Goal: Book appointment/travel/reservation: Book appointment/travel/reservation

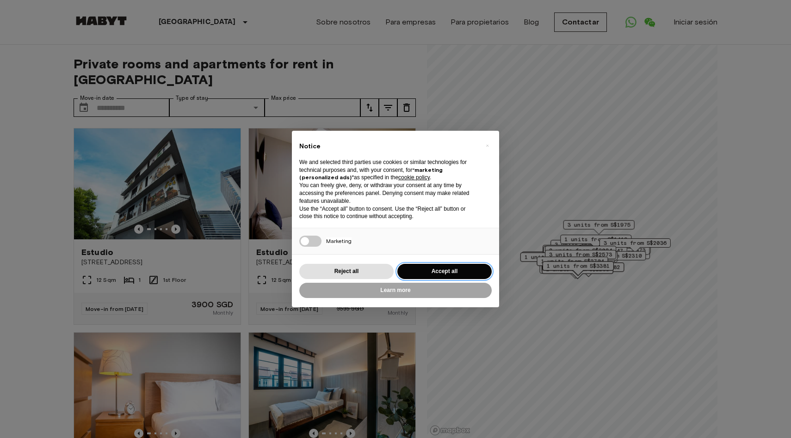
click at [444, 273] on button "Accept all" at bounding box center [444, 271] width 94 height 15
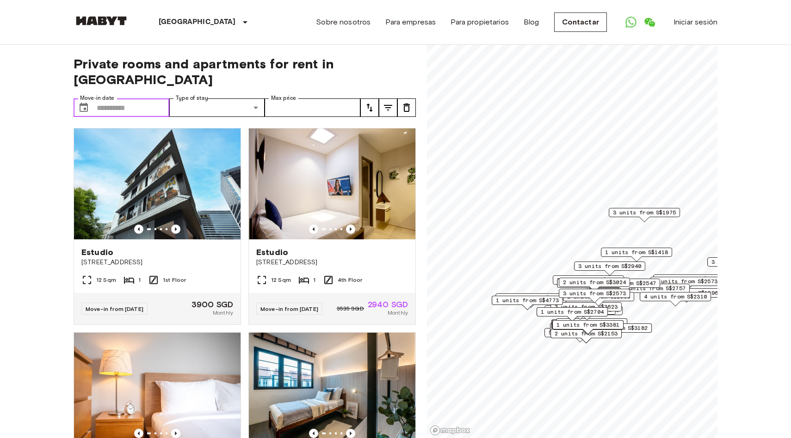
click at [125, 99] on input "Move-in date" at bounding box center [133, 108] width 73 height 18
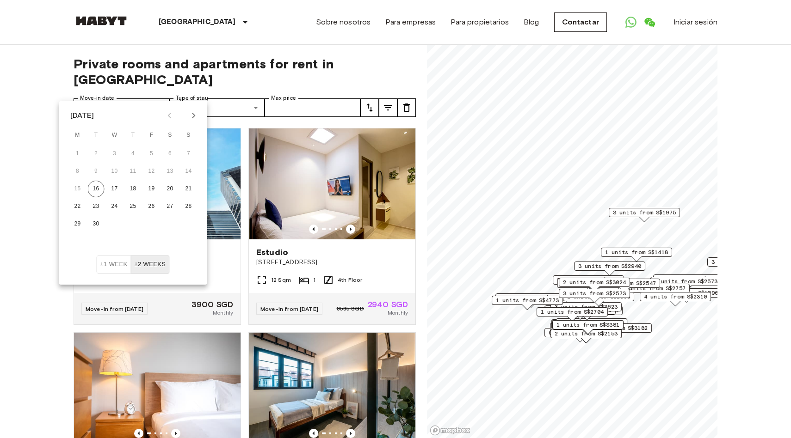
click at [195, 117] on icon "Next month" at bounding box center [193, 115] width 11 height 11
click at [169, 117] on icon "Previous month" at bounding box center [169, 115] width 11 height 11
click at [96, 207] on button "21" at bounding box center [96, 206] width 17 height 17
type input "**********"
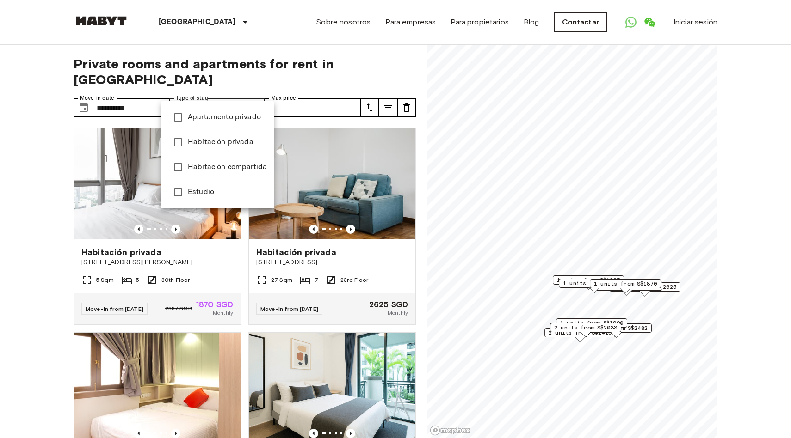
click at [235, 148] on span "Habitación privada" at bounding box center [227, 142] width 79 height 11
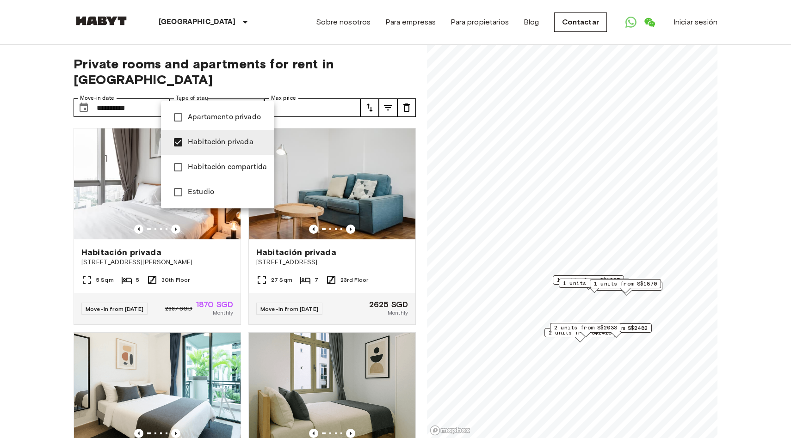
click at [193, 191] on span "Estudio" at bounding box center [227, 192] width 79 height 11
type input "**********"
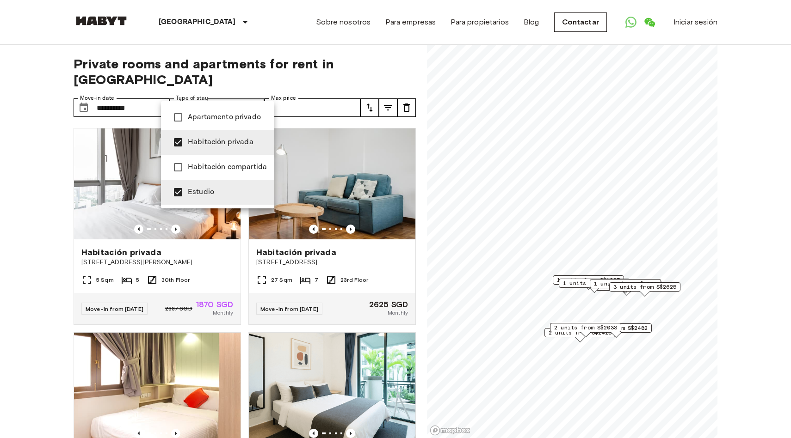
click at [332, 66] on div at bounding box center [395, 219] width 791 height 438
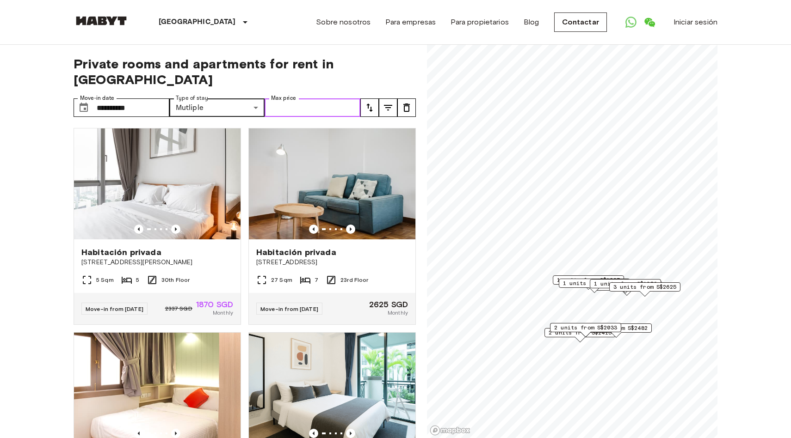
click at [315, 99] on input "Max price" at bounding box center [313, 108] width 96 height 18
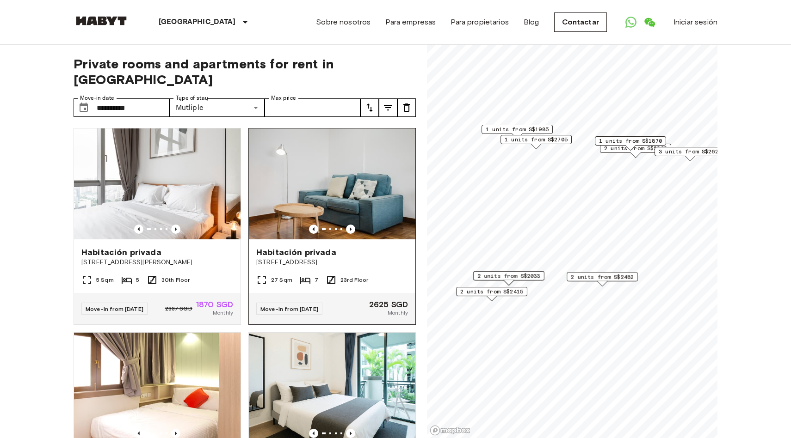
scroll to position [0, 0]
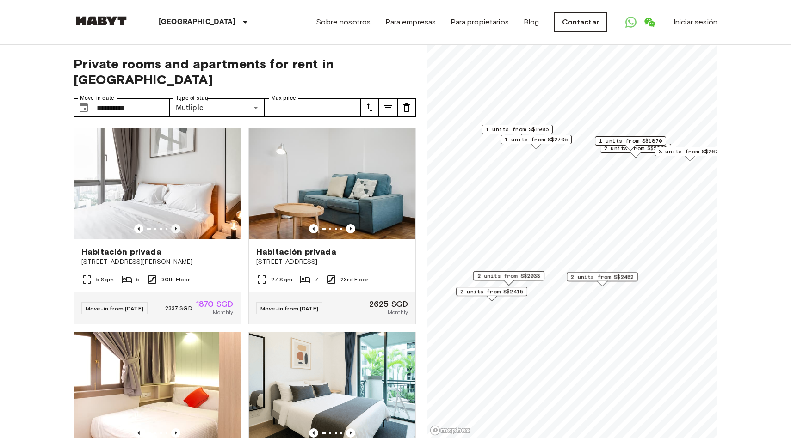
click at [174, 224] on icon "Previous image" at bounding box center [175, 228] width 9 height 9
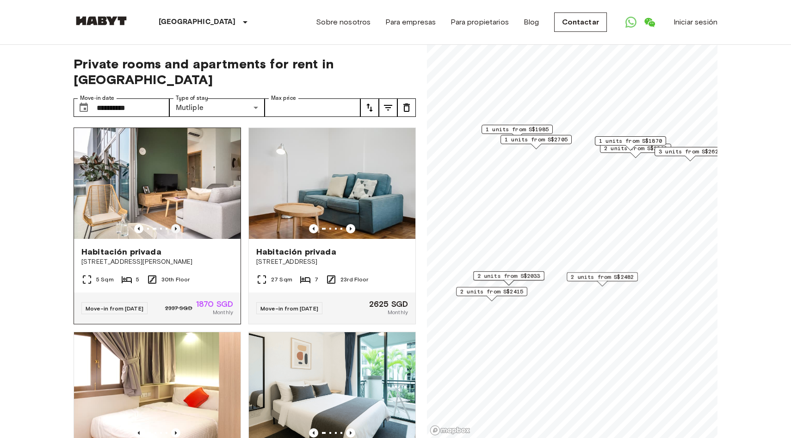
click at [175, 227] on icon "Previous image" at bounding box center [176, 229] width 2 height 4
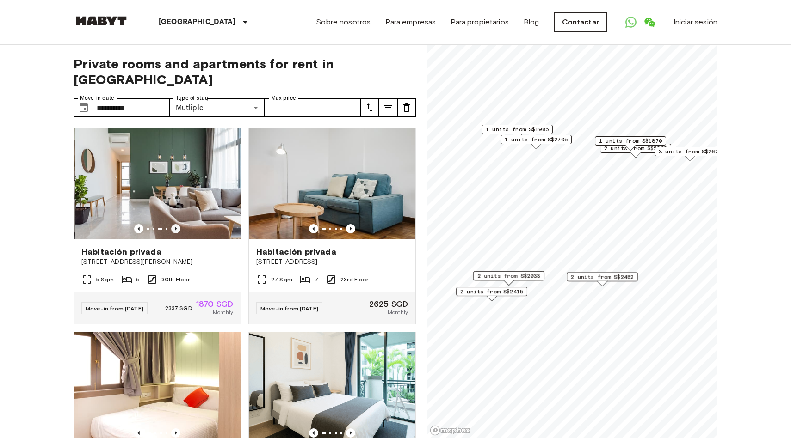
click at [175, 227] on icon "Previous image" at bounding box center [176, 229] width 2 height 4
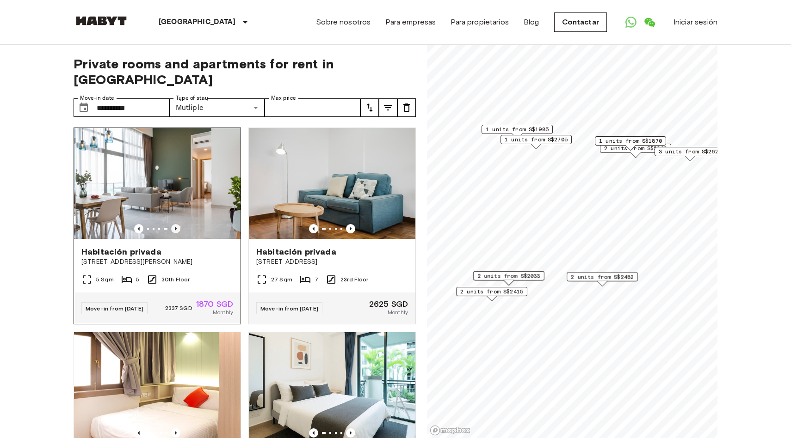
click at [175, 227] on icon "Previous image" at bounding box center [176, 229] width 2 height 4
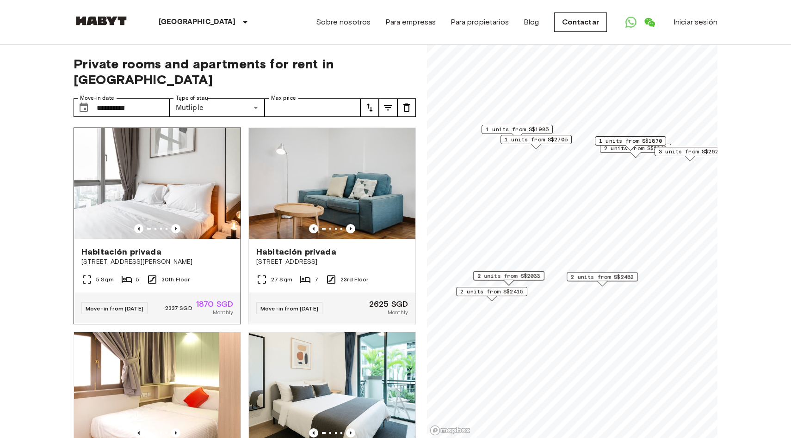
click at [199, 178] on img at bounding box center [157, 183] width 166 height 111
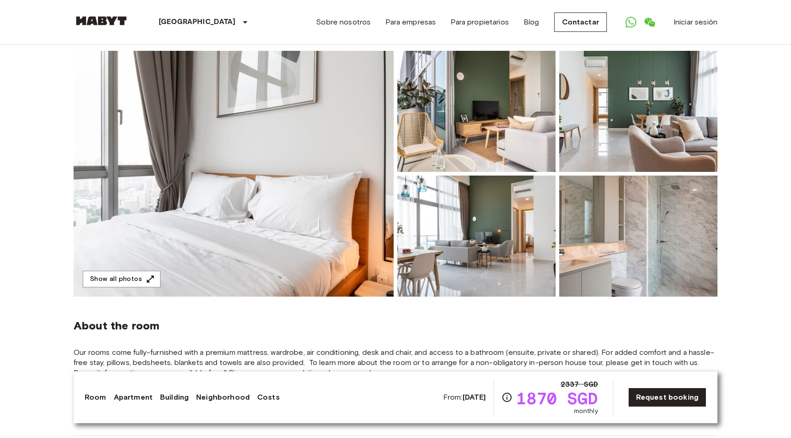
scroll to position [59, 0]
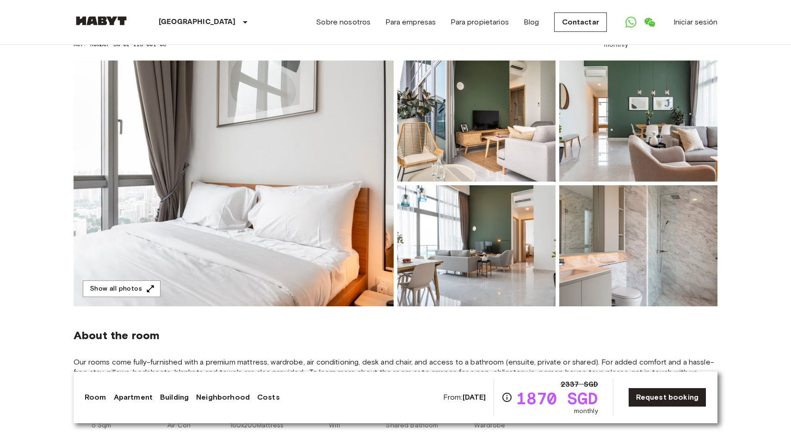
click at [285, 210] on img at bounding box center [234, 184] width 320 height 246
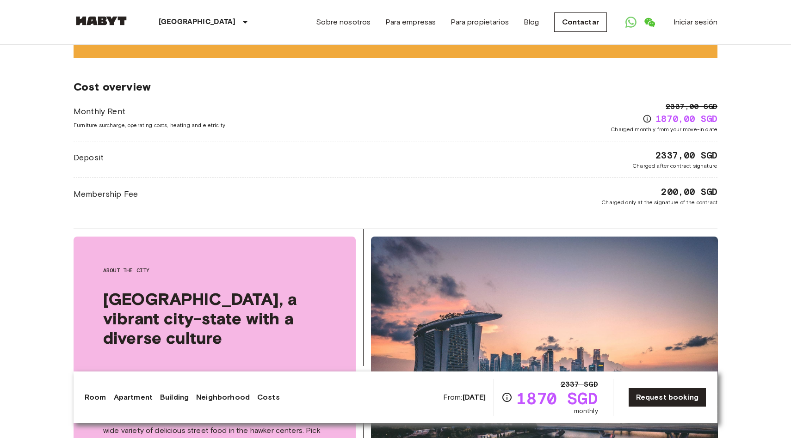
scroll to position [1166, 0]
click at [198, 111] on div "Monthly Rent Furniture surcharge, operating costs, heating and eletricity" at bounding box center [150, 117] width 152 height 24
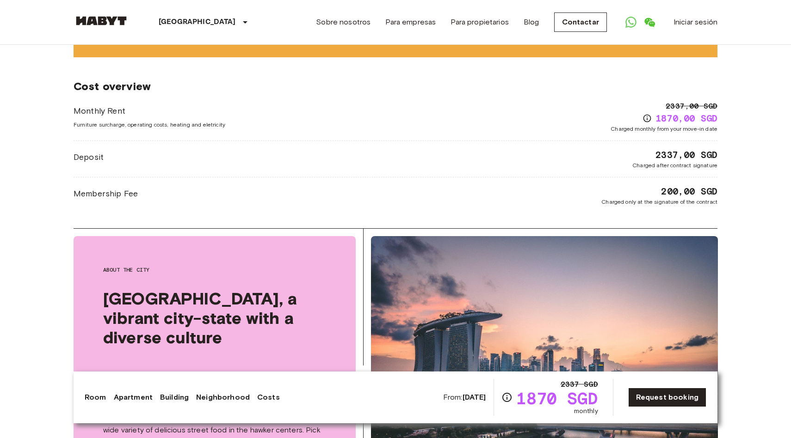
click at [159, 109] on div "Monthly Rent Furniture surcharge, operating costs, heating and eletricity" at bounding box center [150, 117] width 152 height 24
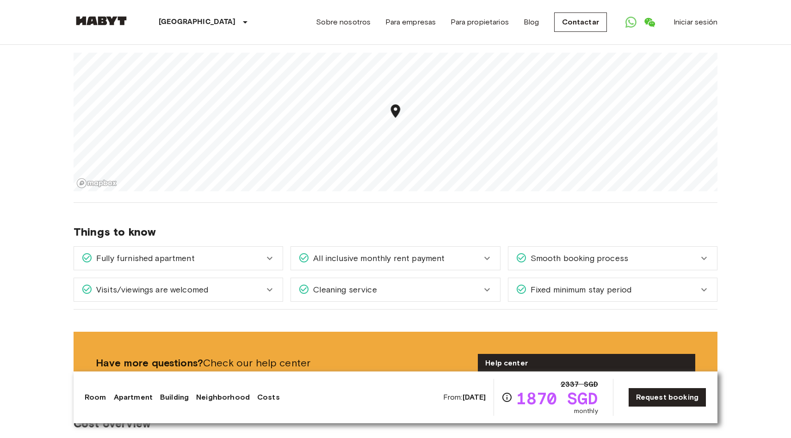
scroll to position [794, 0]
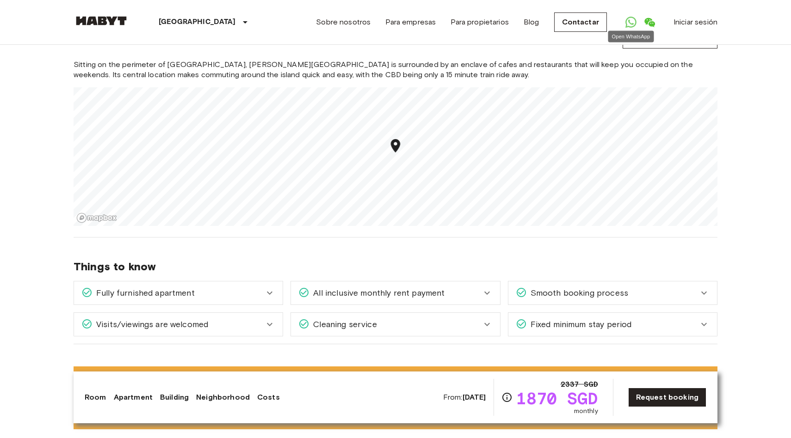
click at [631, 24] on icon "Open WhatsApp" at bounding box center [631, 22] width 6 height 6
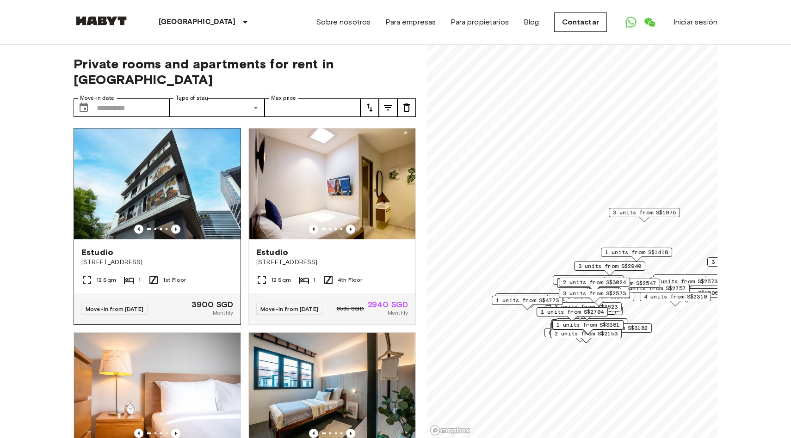
click at [175, 228] on icon "Previous image" at bounding box center [176, 230] width 2 height 4
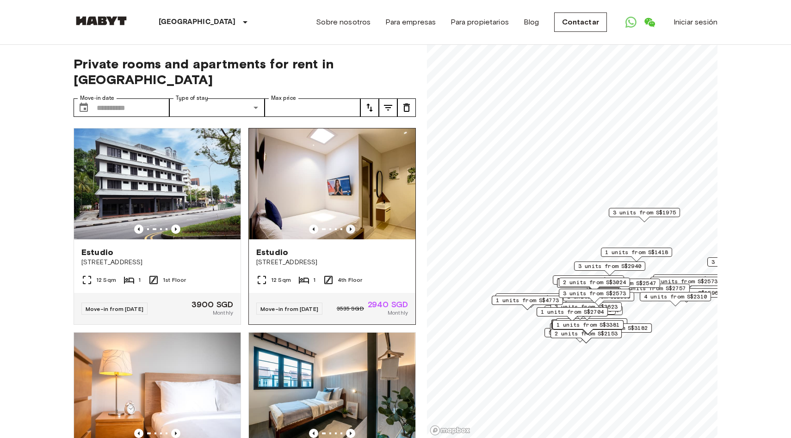
click at [353, 225] on icon "Previous image" at bounding box center [350, 229] width 9 height 9
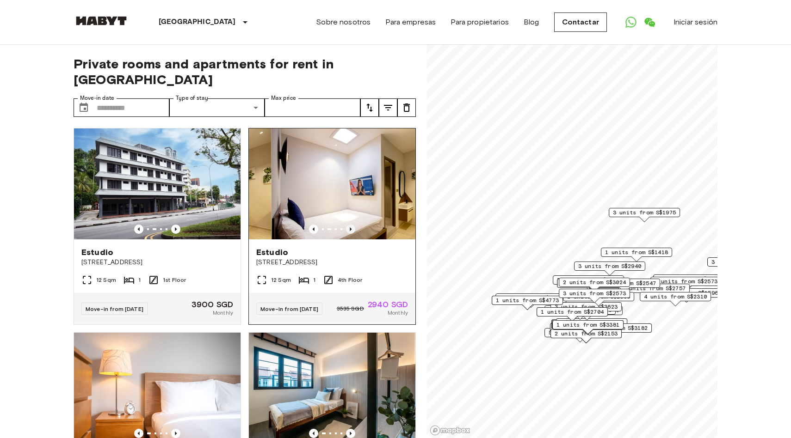
click at [353, 225] on icon "Previous image" at bounding box center [350, 229] width 9 height 9
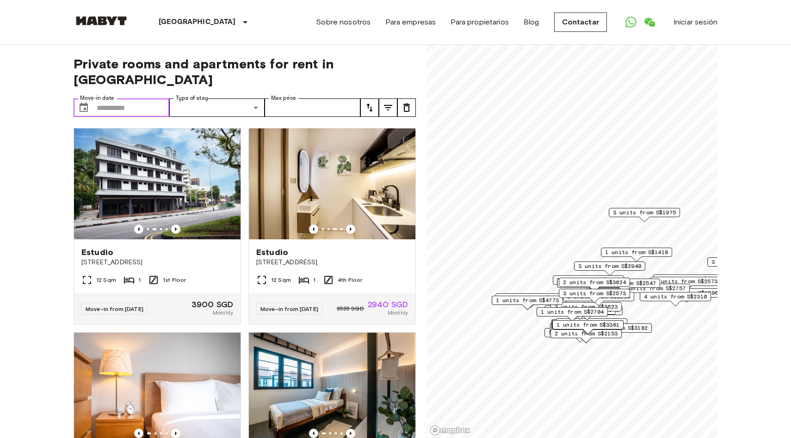
click at [116, 99] on input "Move-in date" at bounding box center [133, 108] width 73 height 18
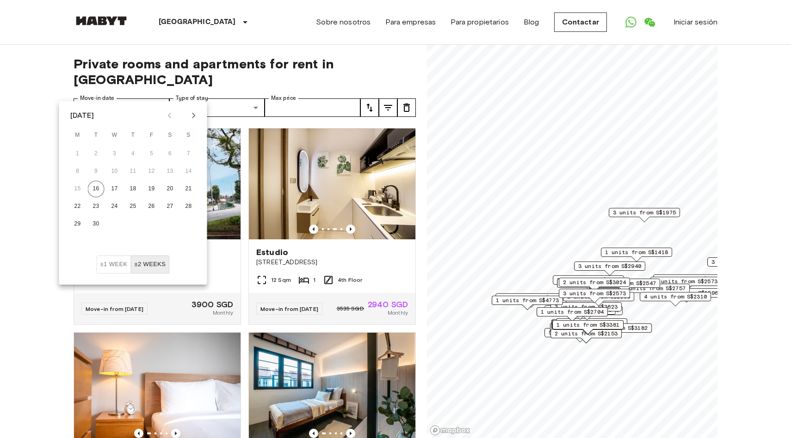
click at [191, 118] on icon "Next month" at bounding box center [193, 115] width 11 height 11
click at [93, 209] on button "21" at bounding box center [96, 206] width 17 height 17
type input "**********"
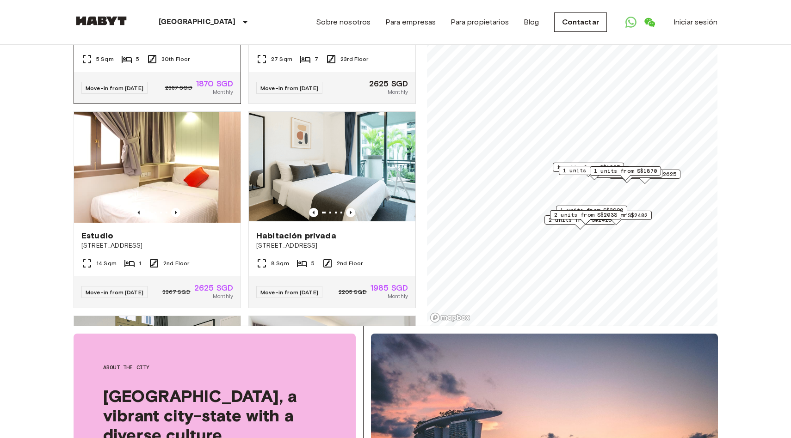
scroll to position [109, 0]
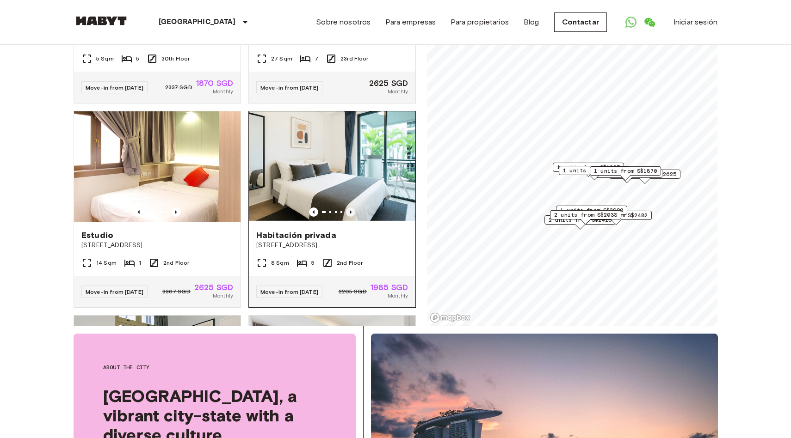
click at [351, 208] on icon "Previous image" at bounding box center [350, 212] width 9 height 9
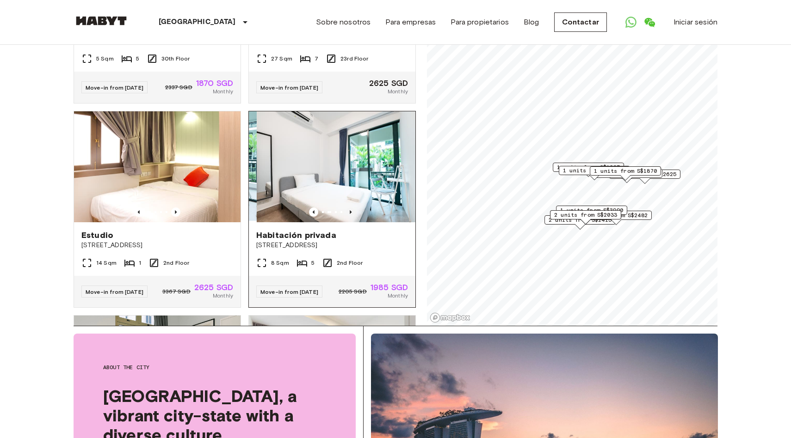
click at [351, 208] on icon "Previous image" at bounding box center [350, 212] width 9 height 9
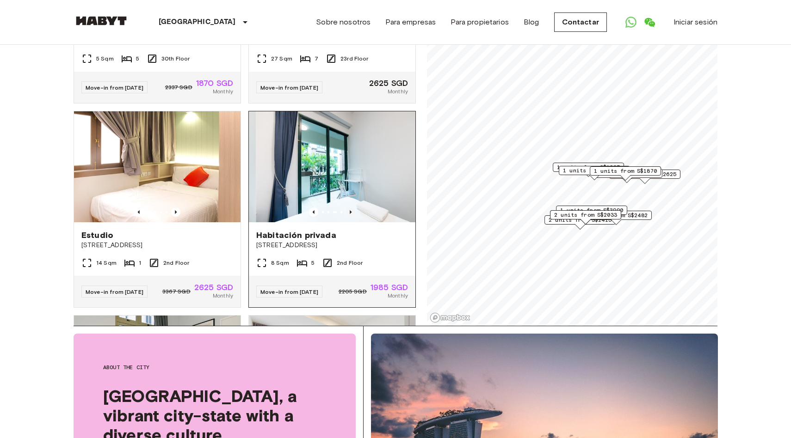
click at [351, 208] on icon "Previous image" at bounding box center [350, 212] width 9 height 9
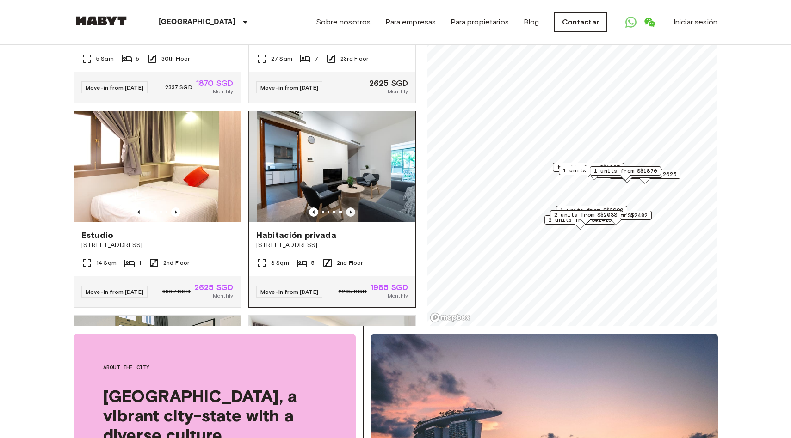
click at [351, 208] on icon "Previous image" at bounding box center [350, 212] width 9 height 9
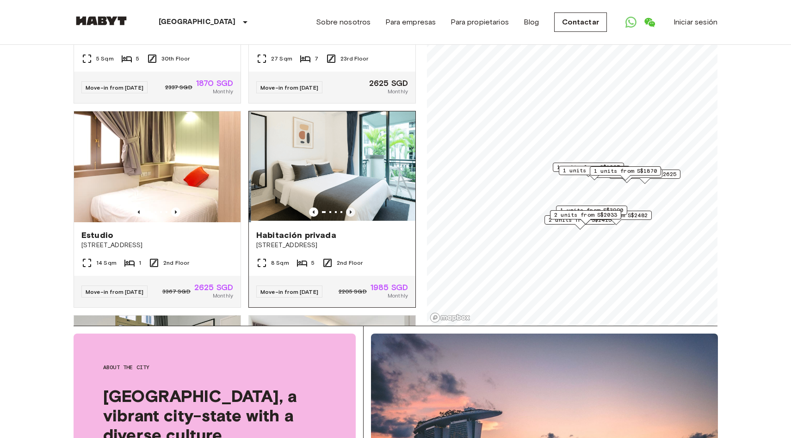
click at [351, 208] on icon "Previous image" at bounding box center [350, 212] width 9 height 9
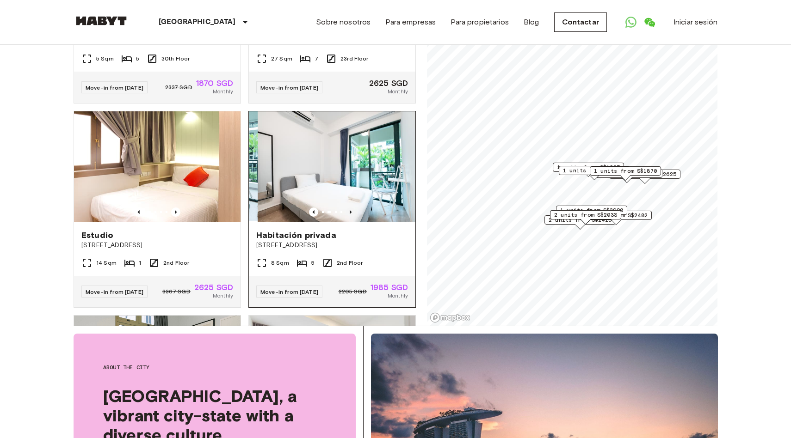
click at [351, 208] on icon "Previous image" at bounding box center [350, 212] width 9 height 9
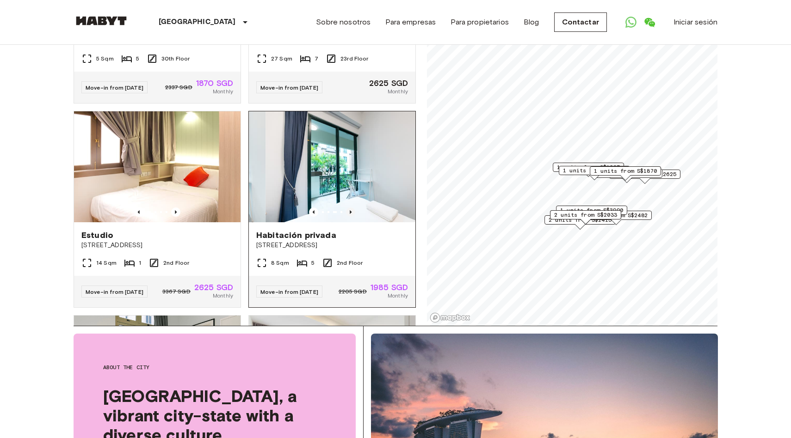
click at [351, 208] on icon "Previous image" at bounding box center [350, 212] width 9 height 9
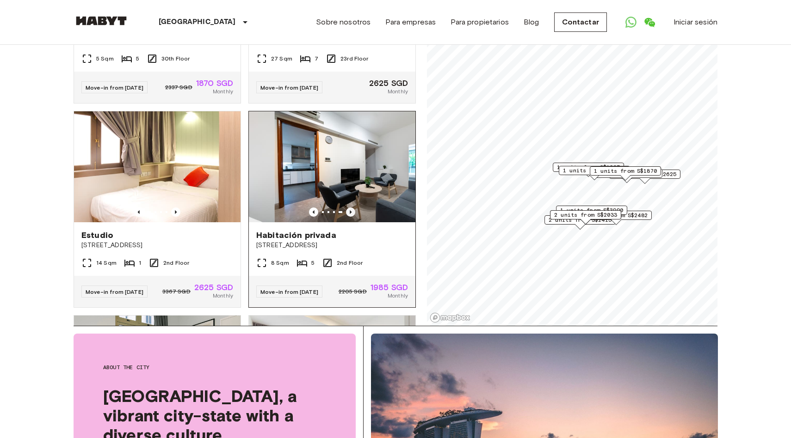
click at [351, 208] on icon "Previous image" at bounding box center [350, 212] width 9 height 9
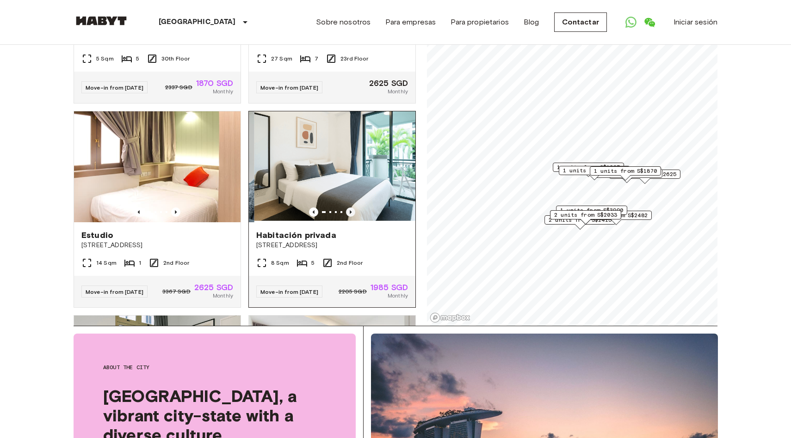
click at [351, 208] on icon "Previous image" at bounding box center [350, 212] width 9 height 9
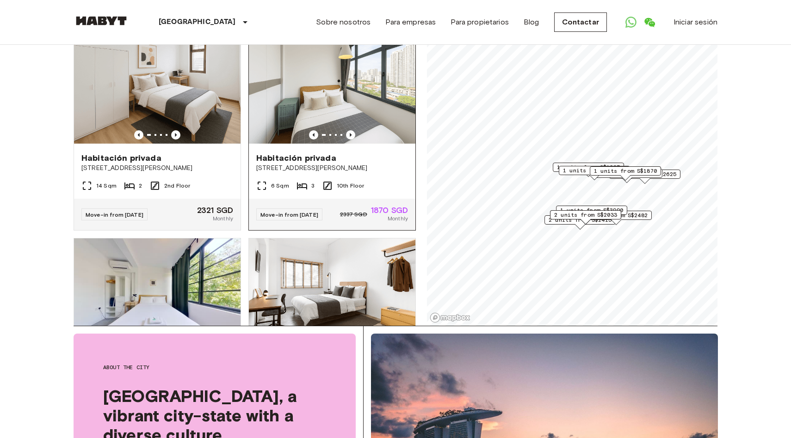
scroll to position [797, 0]
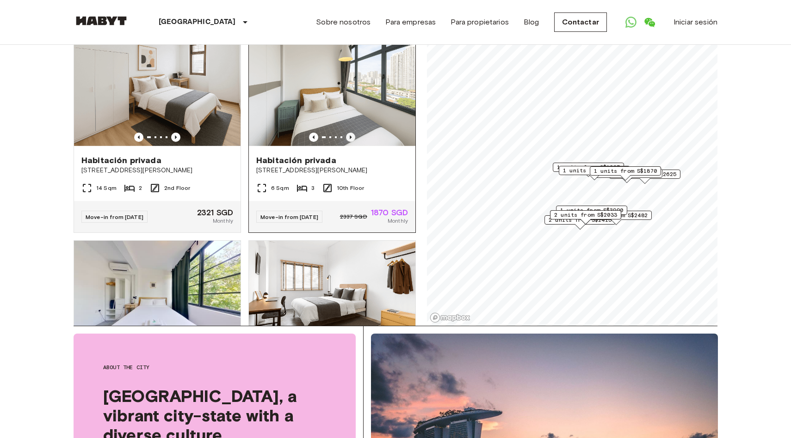
click at [350, 133] on icon "Previous image" at bounding box center [350, 137] width 9 height 9
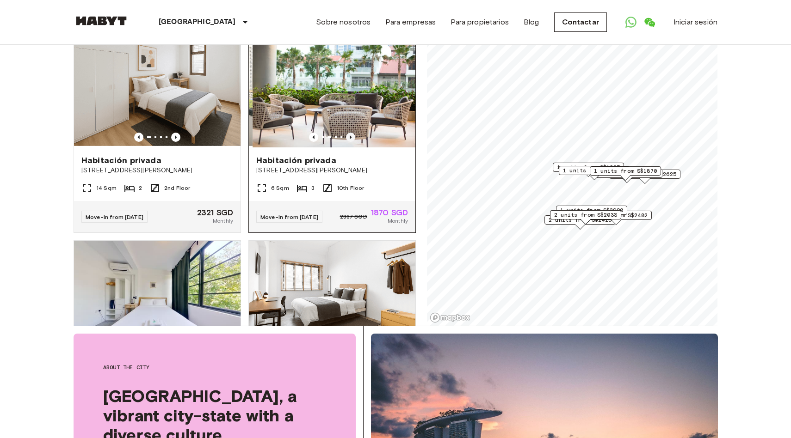
click at [350, 133] on icon "Previous image" at bounding box center [350, 137] width 9 height 9
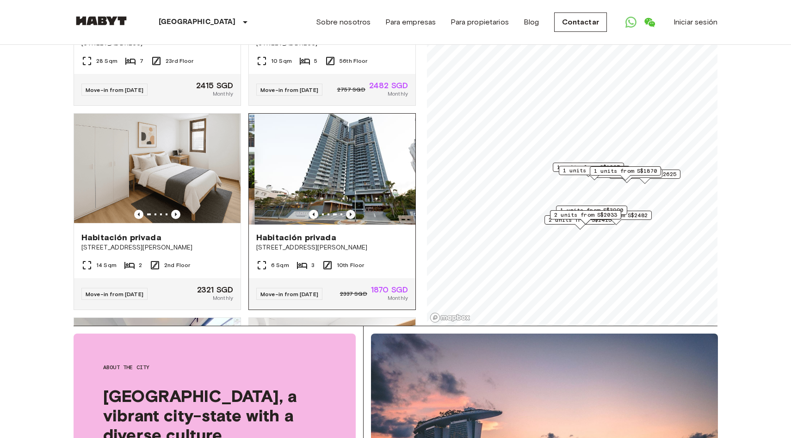
scroll to position [711, 0]
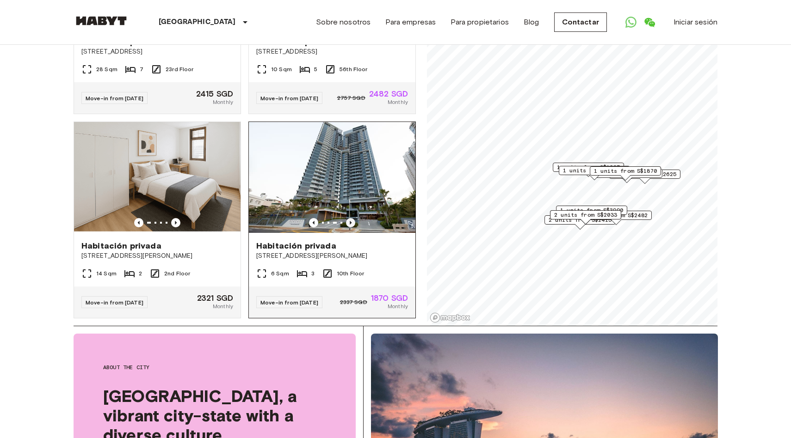
click at [350, 218] on icon "Previous image" at bounding box center [350, 222] width 9 height 9
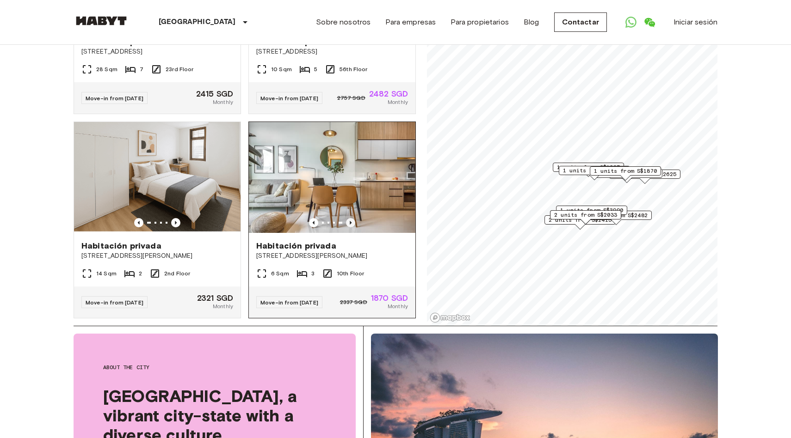
click at [352, 218] on icon "Previous image" at bounding box center [350, 222] width 9 height 9
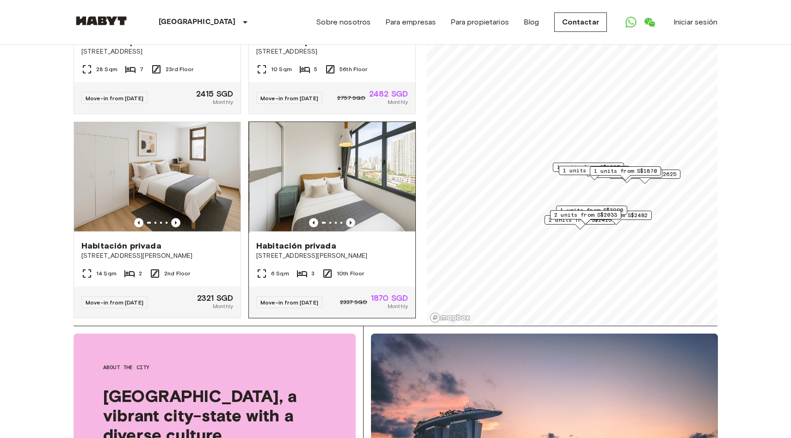
click at [352, 218] on icon "Previous image" at bounding box center [350, 222] width 9 height 9
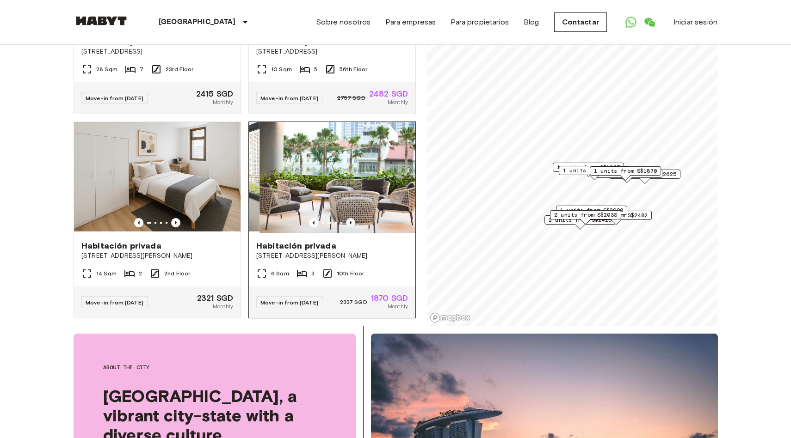
click at [352, 218] on icon "Previous image" at bounding box center [350, 222] width 9 height 9
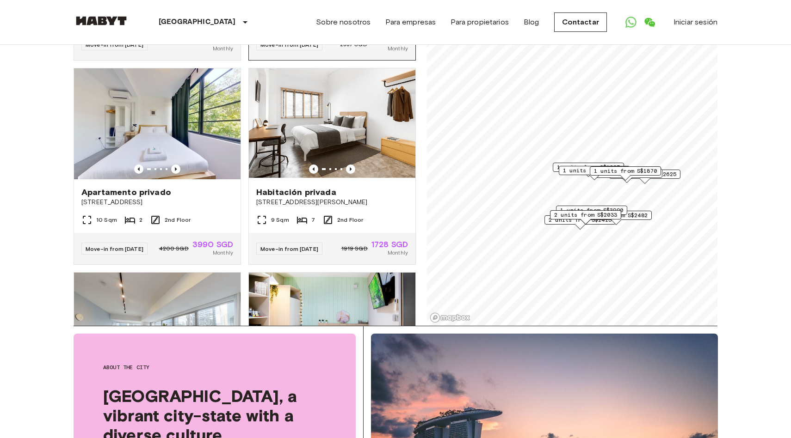
scroll to position [963, 0]
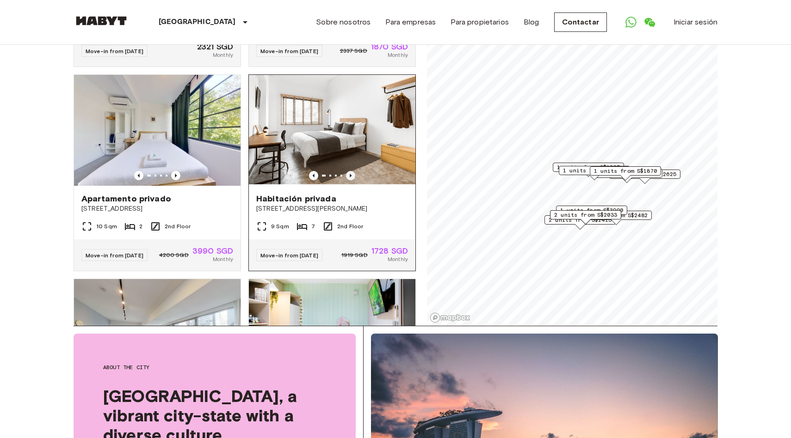
click at [350, 174] on icon "Previous image" at bounding box center [351, 176] width 2 height 4
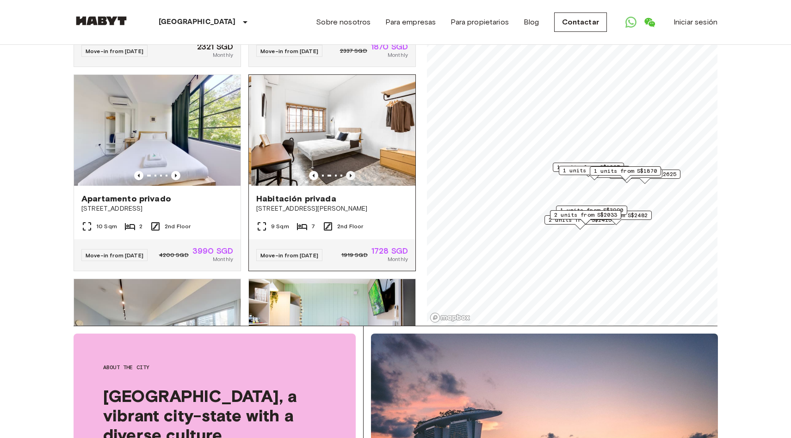
click at [350, 174] on icon "Previous image" at bounding box center [351, 176] width 2 height 4
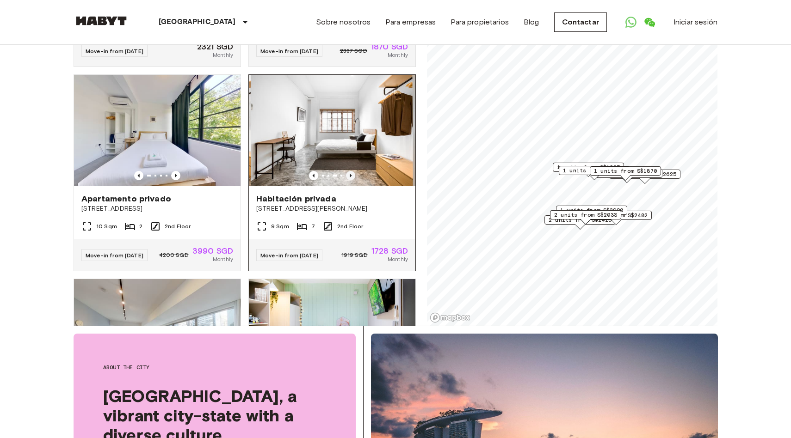
click at [350, 174] on icon "Previous image" at bounding box center [351, 176] width 2 height 4
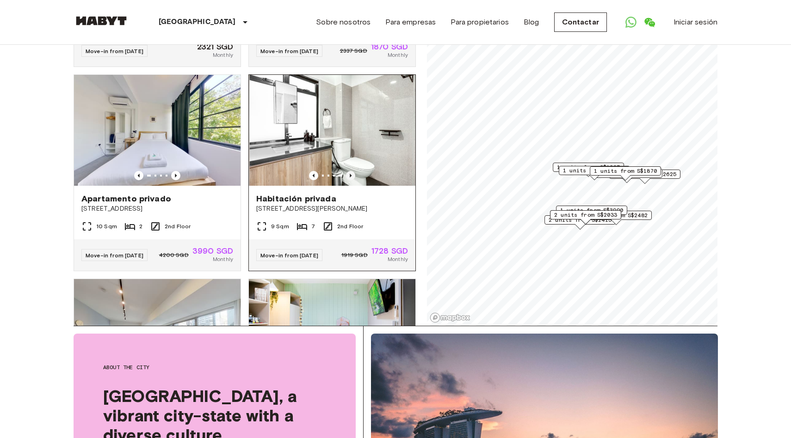
click at [350, 174] on icon "Previous image" at bounding box center [351, 176] width 2 height 4
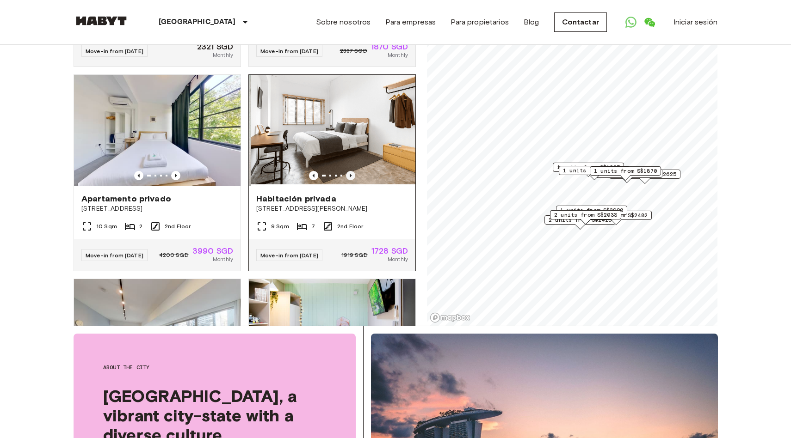
click at [350, 174] on icon "Previous image" at bounding box center [351, 176] width 2 height 4
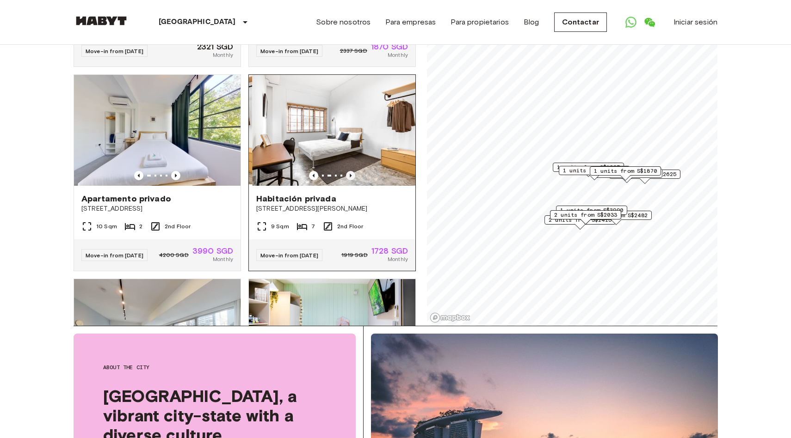
click at [350, 174] on icon "Previous image" at bounding box center [351, 176] width 2 height 4
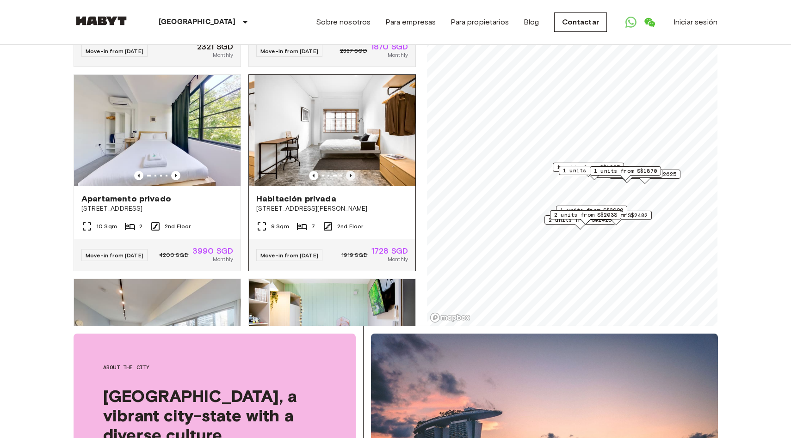
click at [350, 174] on icon "Previous image" at bounding box center [351, 176] width 2 height 4
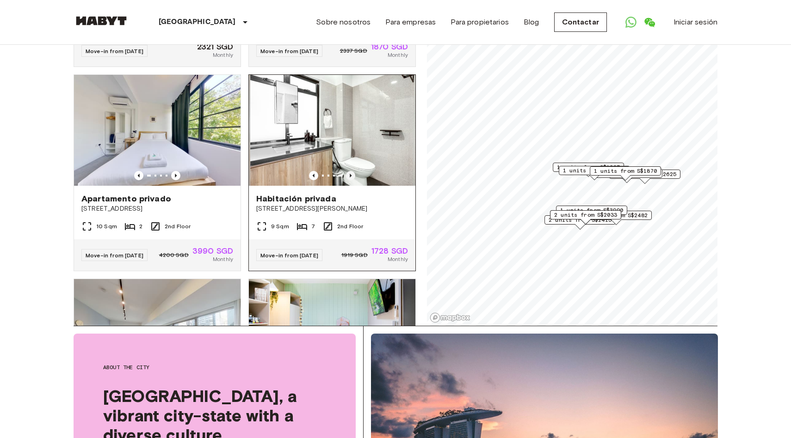
click at [350, 174] on icon "Previous image" at bounding box center [351, 176] width 2 height 4
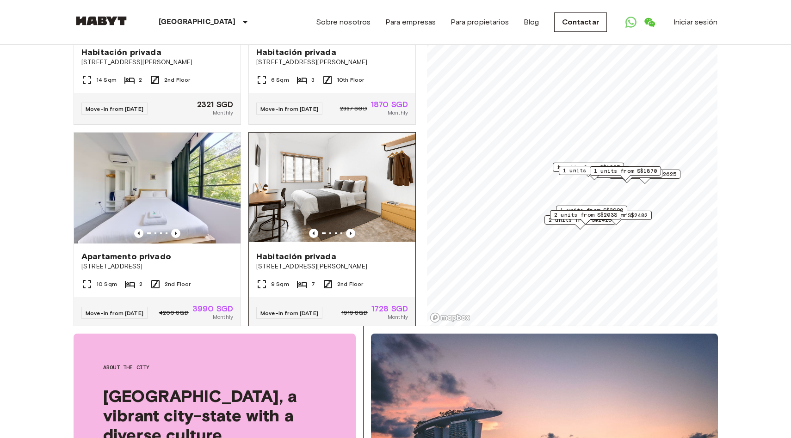
scroll to position [907, 0]
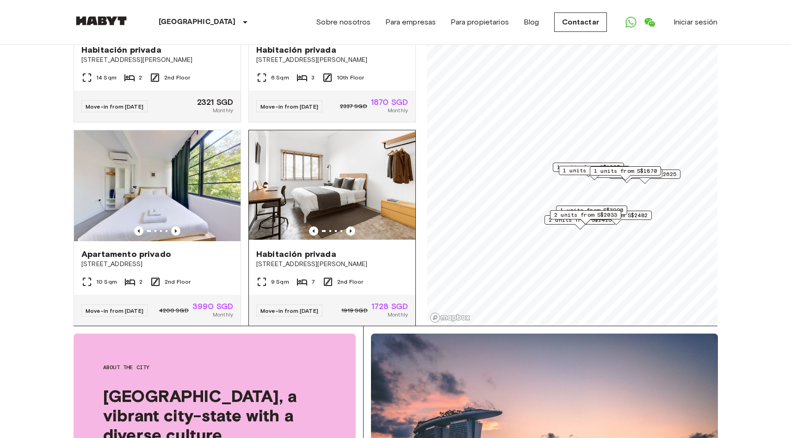
click at [380, 295] on div "Move-in from 22 [DATE] SGD 1728 SGD Monthly" at bounding box center [332, 310] width 166 height 31
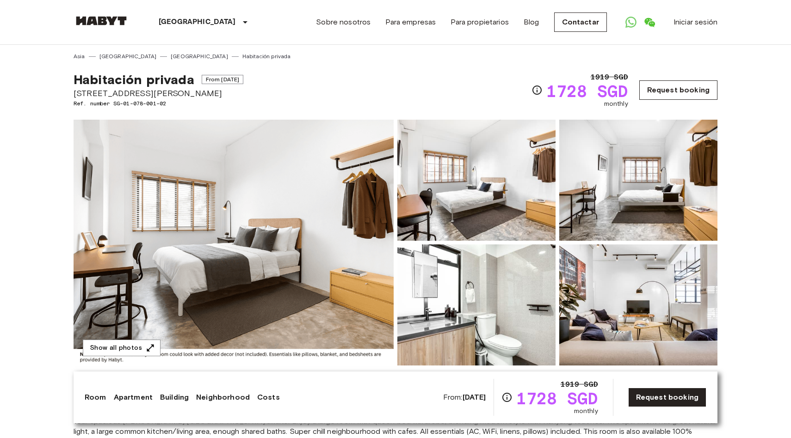
click at [678, 95] on link "Request booking" at bounding box center [678, 89] width 78 height 19
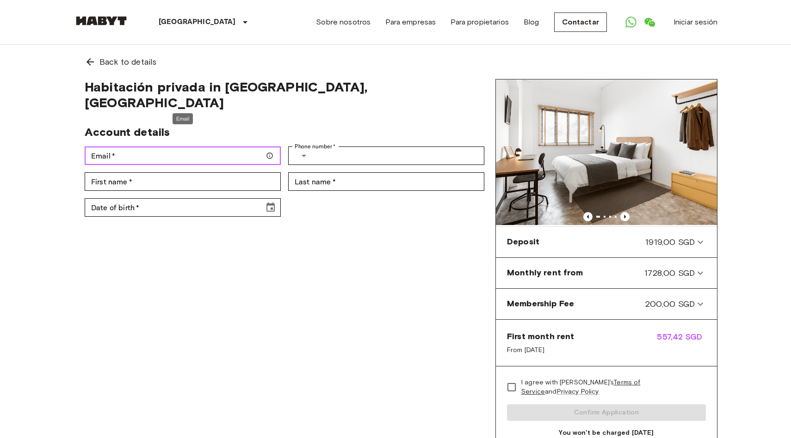
click at [222, 147] on input "Email   *" at bounding box center [183, 156] width 196 height 18
click at [210, 147] on input "Email   *" at bounding box center [183, 156] width 196 height 18
type input "**********"
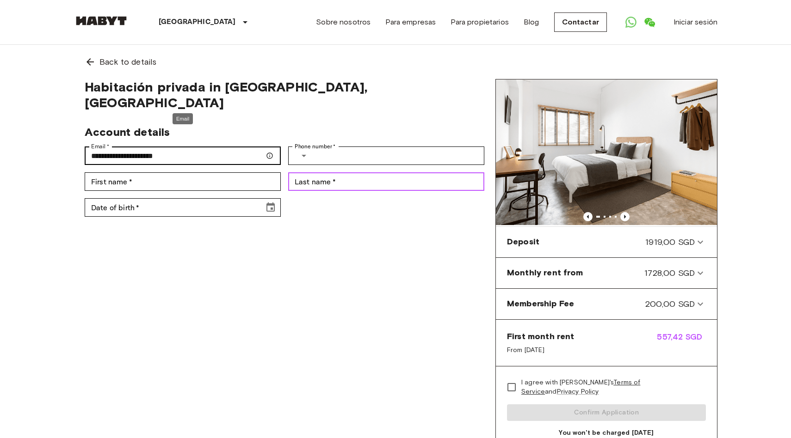
type input "**********"
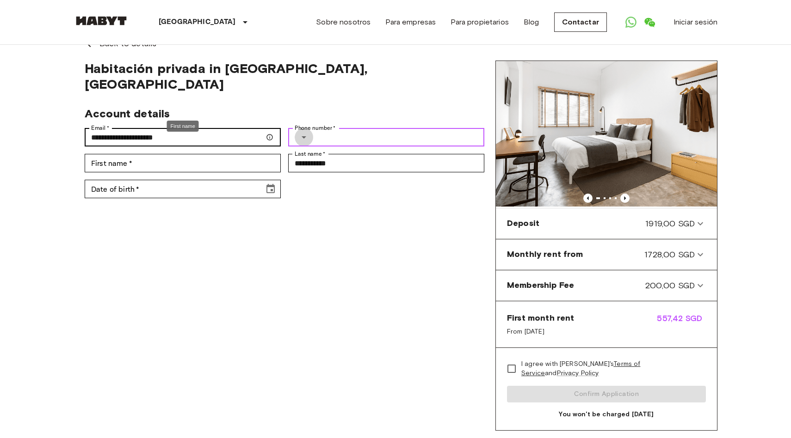
scroll to position [37, 0]
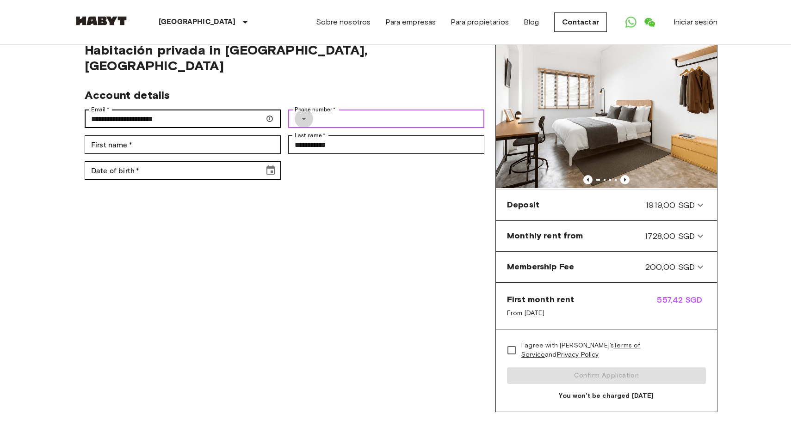
click at [295, 110] on button "Select country" at bounding box center [304, 119] width 18 height 18
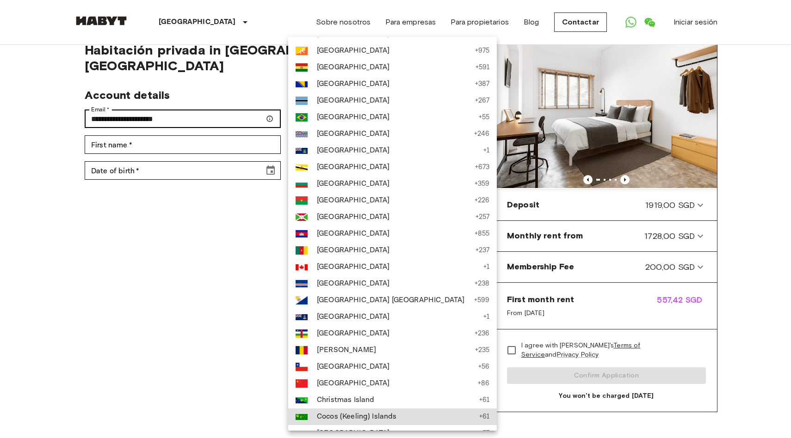
scroll to position [425, 0]
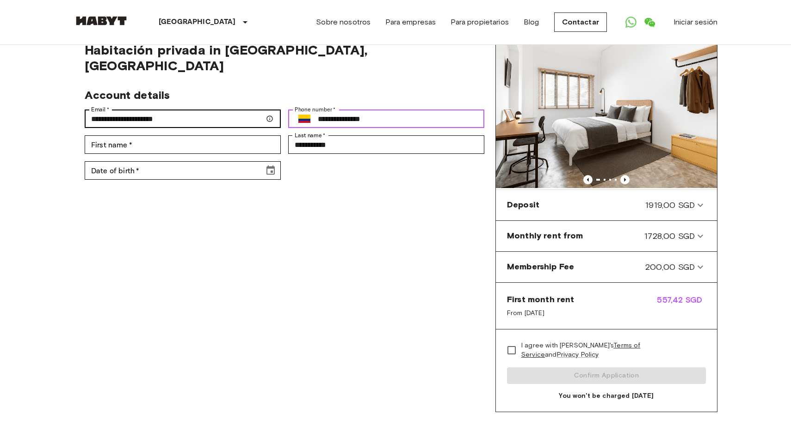
type input "**********"
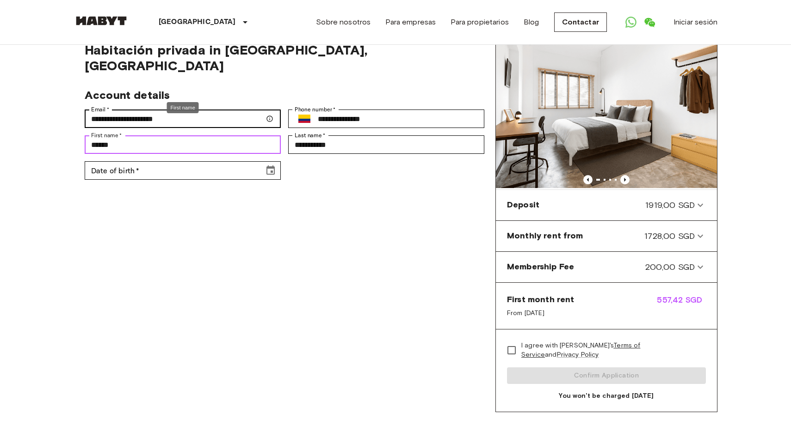
type input "******"
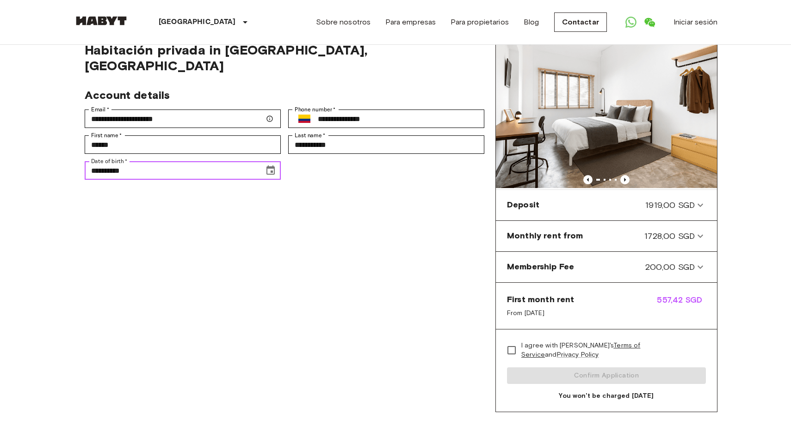
drag, startPoint x: 119, startPoint y: 157, endPoint x: 129, endPoint y: 157, distance: 9.7
click at [129, 161] on input "**********" at bounding box center [171, 170] width 173 height 18
type input "**********"
click at [383, 256] on div "**********" at bounding box center [285, 227] width 422 height 370
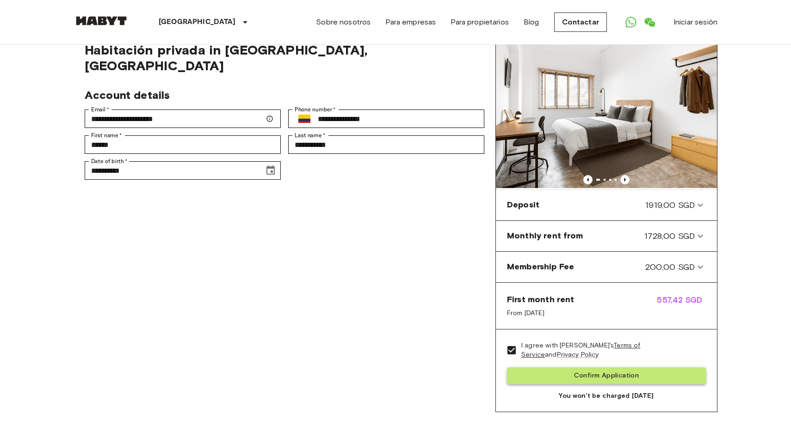
click at [587, 372] on button "Confirm Application" at bounding box center [606, 376] width 199 height 17
